Goal: Task Accomplishment & Management: Manage account settings

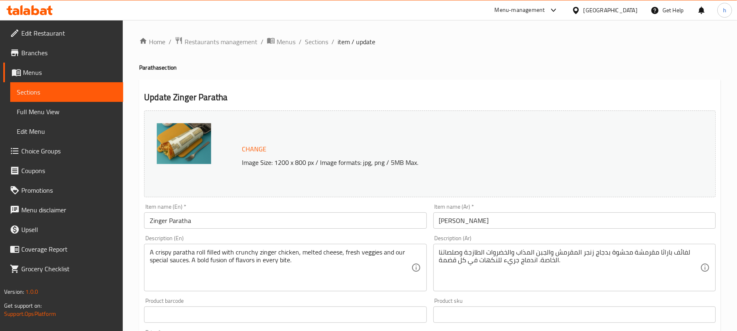
click at [628, 7] on div "[GEOGRAPHIC_DATA]" at bounding box center [610, 10] width 54 height 9
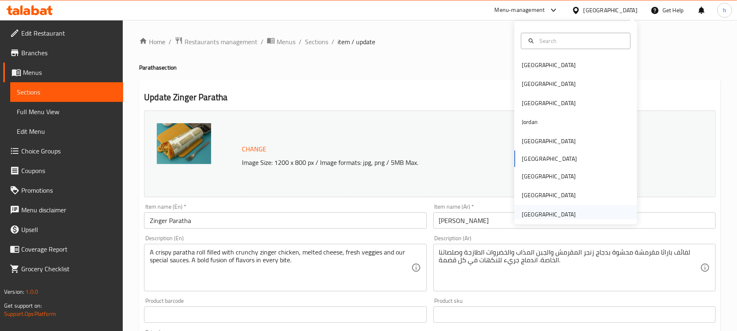
click at [539, 216] on div "[GEOGRAPHIC_DATA]" at bounding box center [549, 214] width 54 height 9
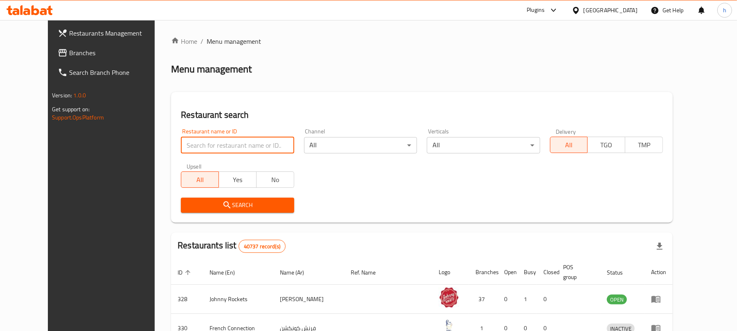
click at [215, 145] on input "search" at bounding box center [237, 145] width 113 height 16
click at [51, 45] on link "Branches" at bounding box center [111, 53] width 120 height 20
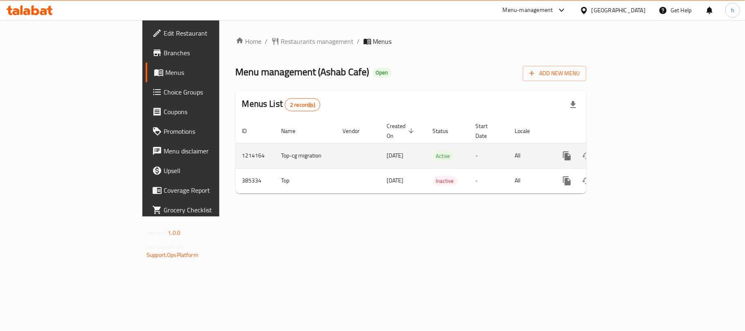
click at [244, 216] on div "Home / Restaurants management / Menus Menu management ( Ashab Cafe ) Open Add N…" at bounding box center [410, 118] width 383 height 196
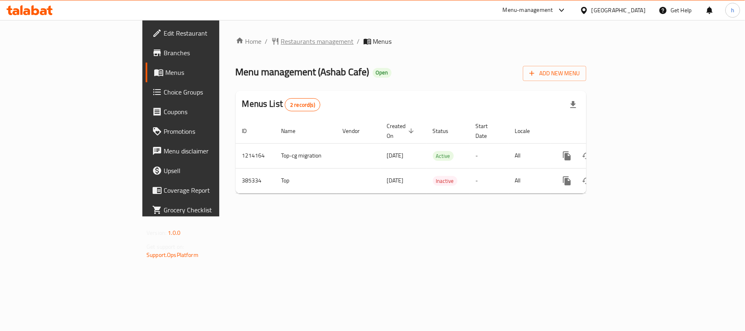
click at [281, 41] on span "Restaurants management" at bounding box center [317, 41] width 73 height 10
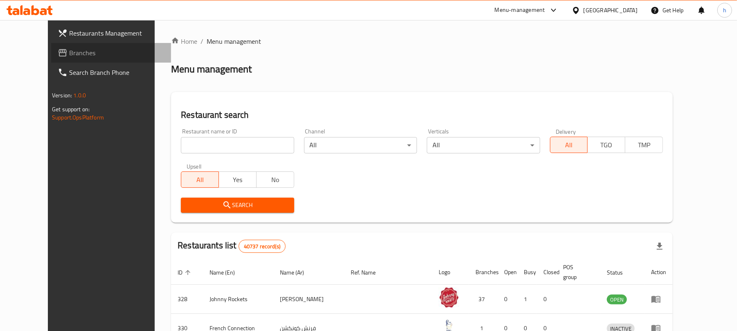
click at [51, 59] on link "Branches" at bounding box center [111, 53] width 120 height 20
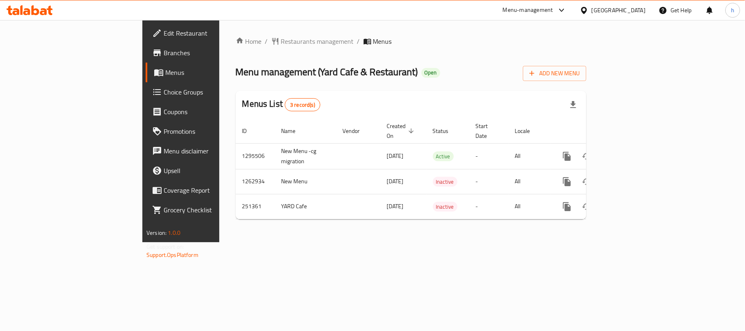
click at [336, 200] on td "enhanced table" at bounding box center [358, 206] width 44 height 25
click at [226, 227] on div "Home / Restaurants management / Menus Menu management ( Yard Cafe & Restaurant …" at bounding box center [410, 131] width 383 height 222
click at [281, 40] on span "Restaurants management" at bounding box center [317, 41] width 73 height 10
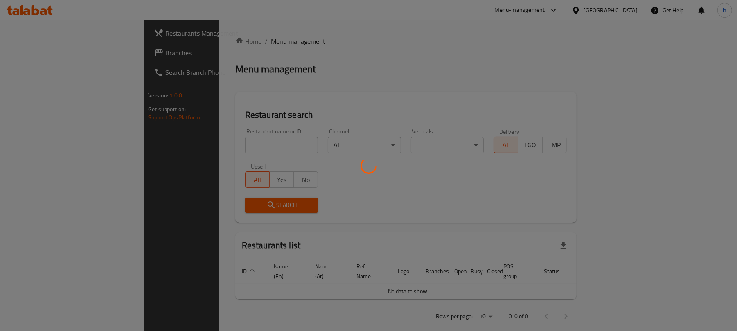
click at [30, 53] on div at bounding box center [368, 165] width 737 height 331
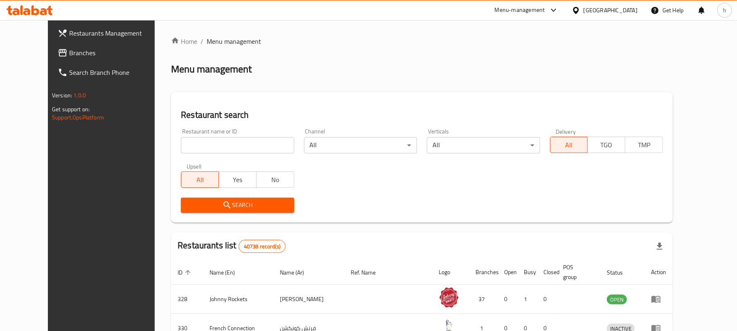
click at [69, 52] on span "Branches" at bounding box center [116, 53] width 95 height 10
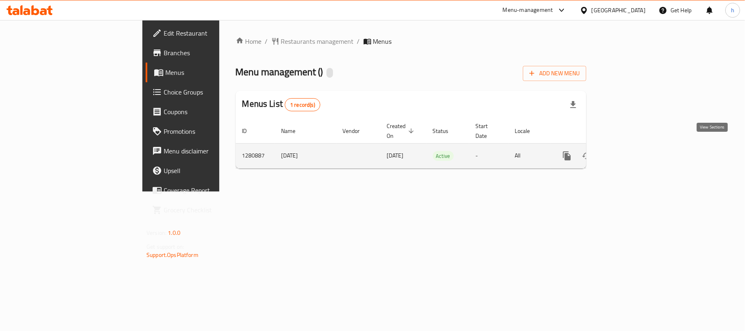
click at [630, 152] on icon "enhanced table" at bounding box center [625, 155] width 7 height 7
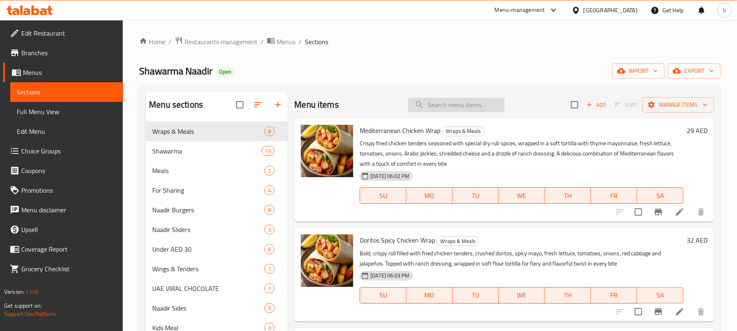
click at [429, 103] on input "search" at bounding box center [456, 105] width 97 height 14
paste input "Doritos Spicy Chicken Wrap Meal"
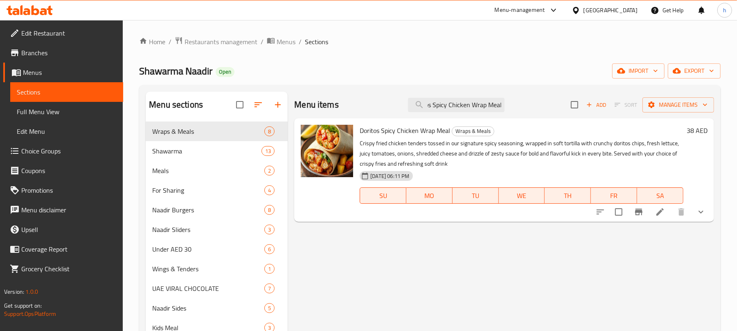
type input "Doritos Spicy Chicken Wrap Meal"
click at [653, 209] on li at bounding box center [660, 212] width 23 height 15
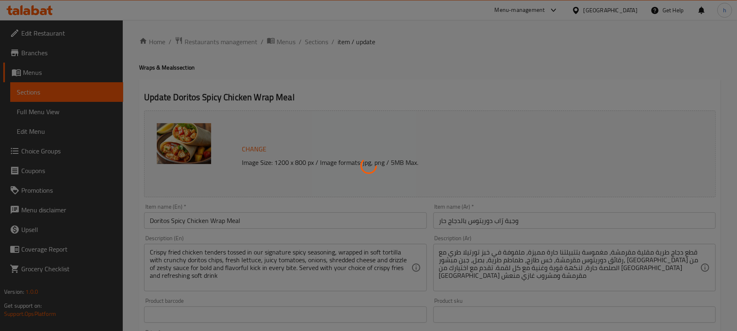
type input "إختار الجانب"
type input "1"
type input "اختر مشروب الكومبو"
type input "1"
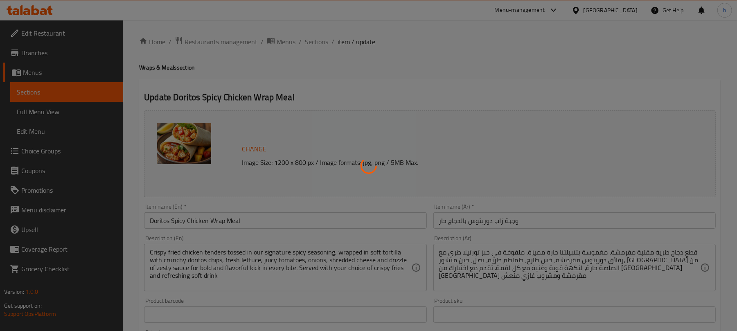
type input "1"
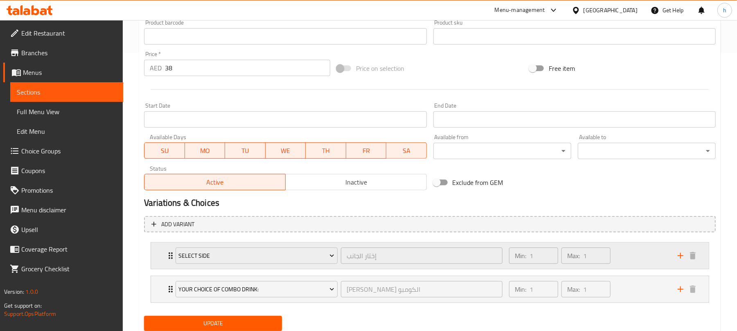
scroll to position [307, 0]
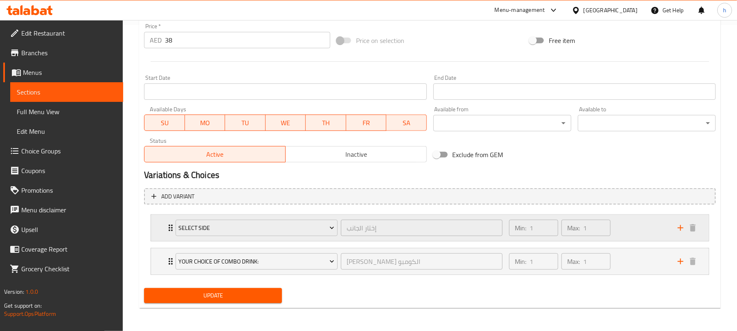
click at [629, 233] on div "Min: 1 ​ Max: 1 ​" at bounding box center [588, 228] width 169 height 26
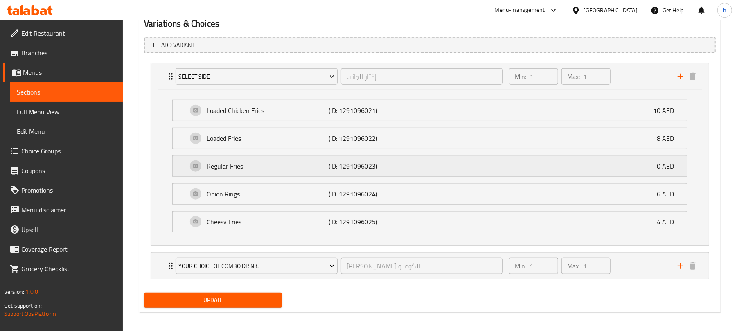
scroll to position [464, 0]
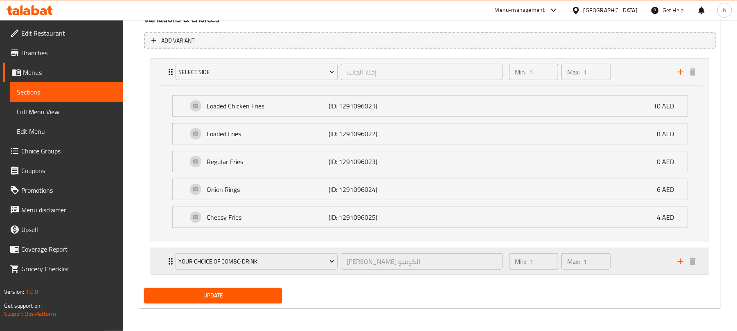
click at [646, 264] on div "Min: 1 ​ Max: 1 ​" at bounding box center [588, 261] width 169 height 26
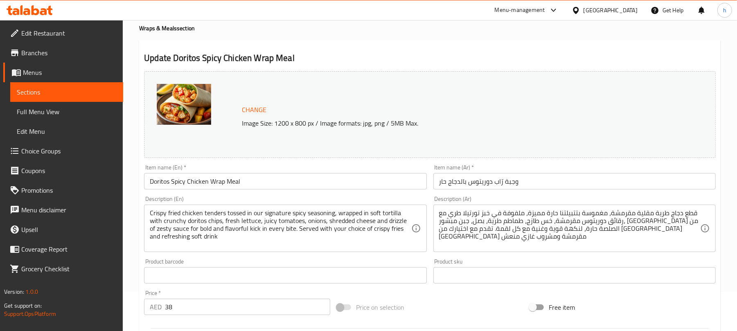
scroll to position [0, 0]
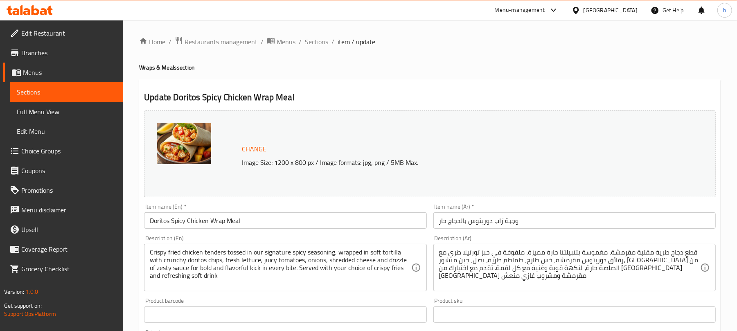
click at [630, 7] on div "[GEOGRAPHIC_DATA]" at bounding box center [610, 10] width 54 height 9
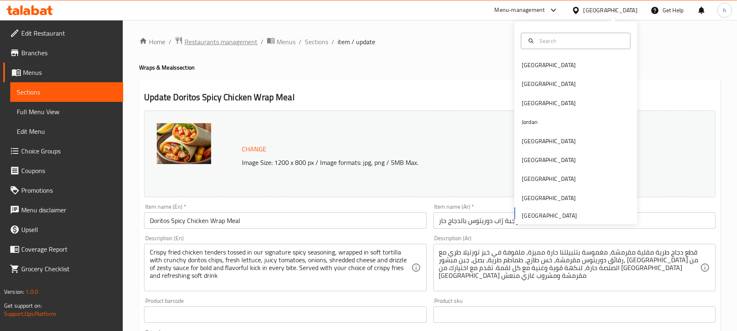
click at [199, 42] on span "Restaurants management" at bounding box center [221, 42] width 73 height 10
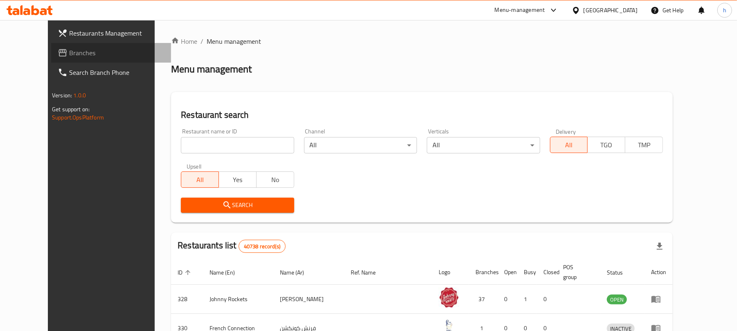
click at [69, 52] on span "Branches" at bounding box center [116, 53] width 95 height 10
